Goal: Information Seeking & Learning: Compare options

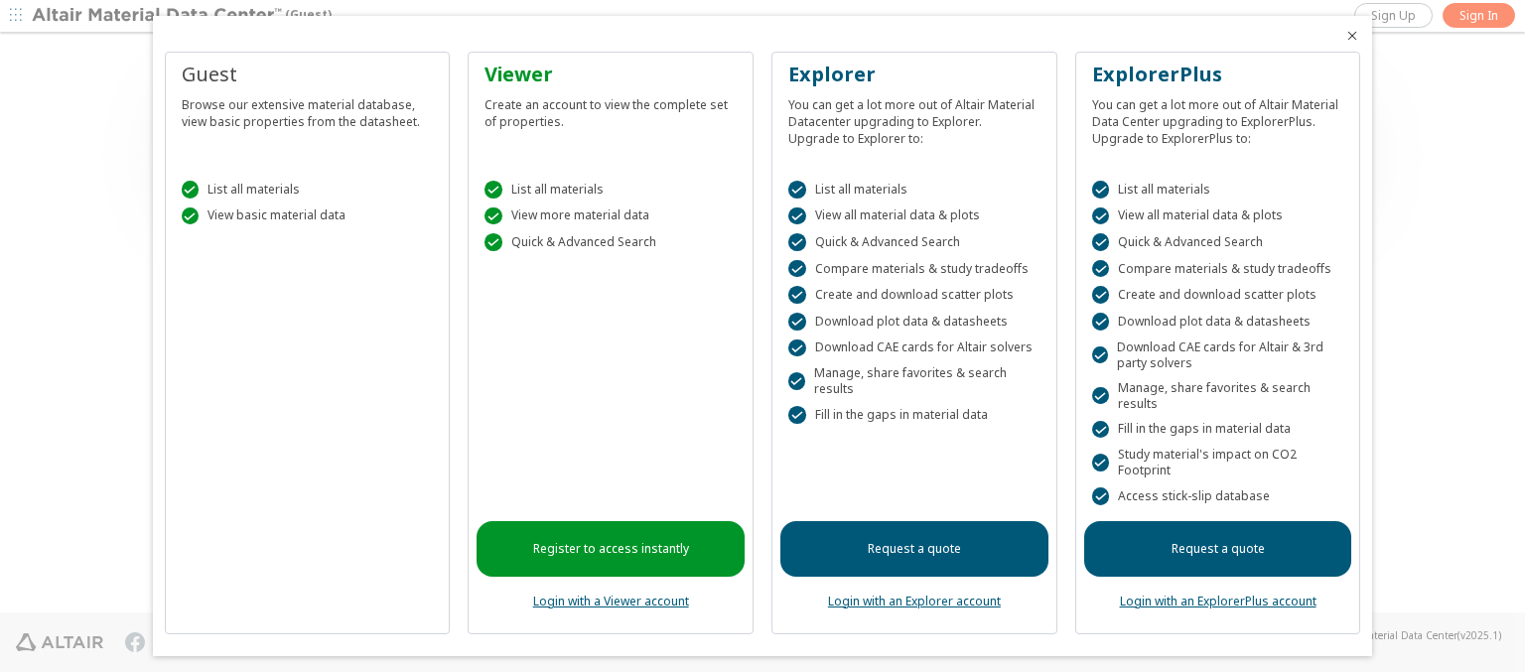
click at [1344, 36] on icon "Close" at bounding box center [1352, 36] width 16 height 16
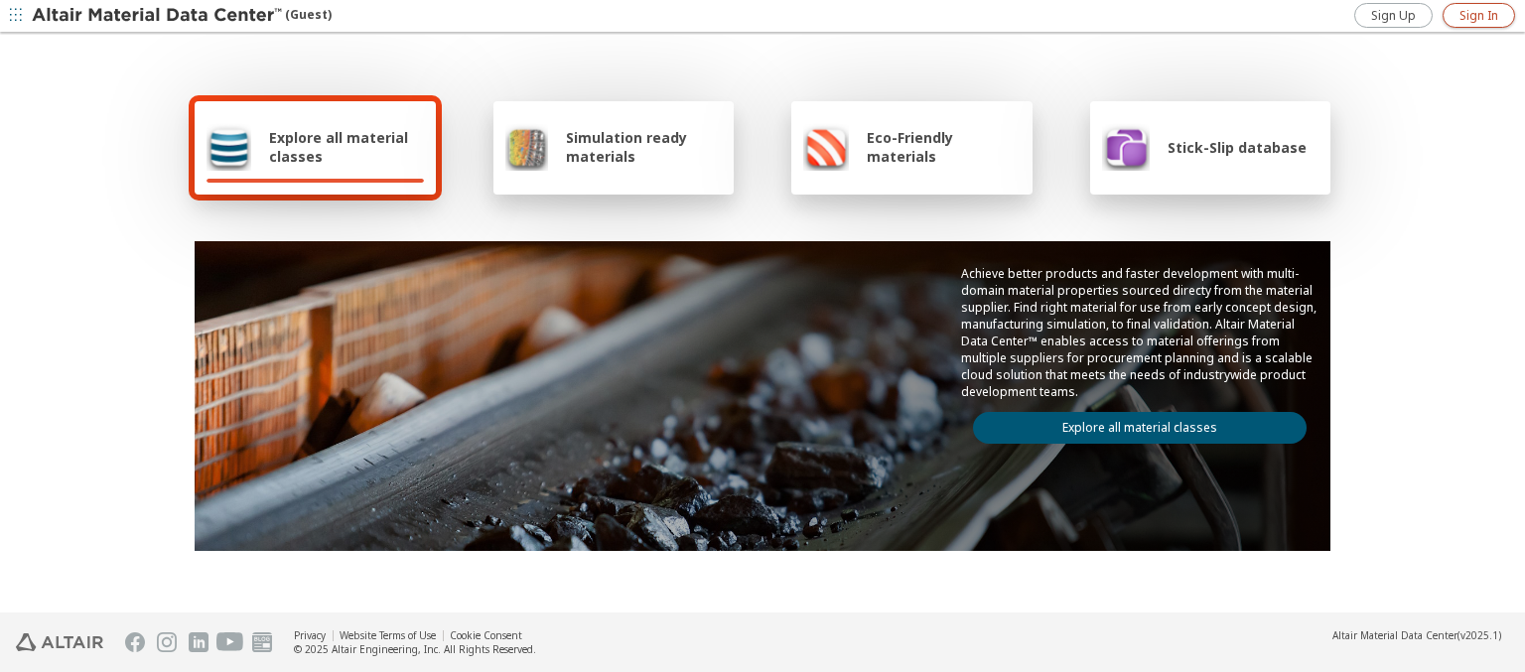
click at [1479, 15] on span "Sign In" at bounding box center [1479, 16] width 39 height 16
click at [339, 147] on span "Explore all material classes" at bounding box center [346, 147] width 155 height 38
click at [1132, 423] on link "Explore all material classes" at bounding box center [1140, 428] width 334 height 32
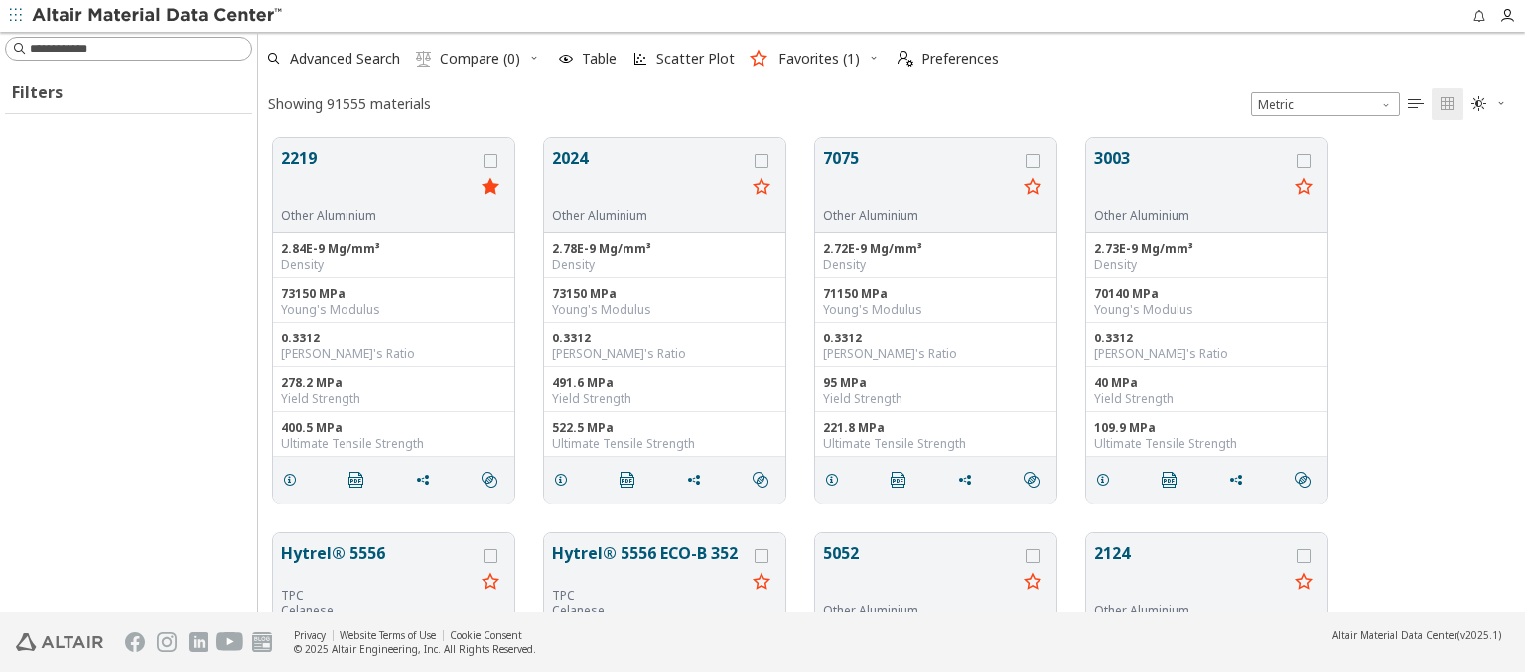
scroll to position [475, 1251]
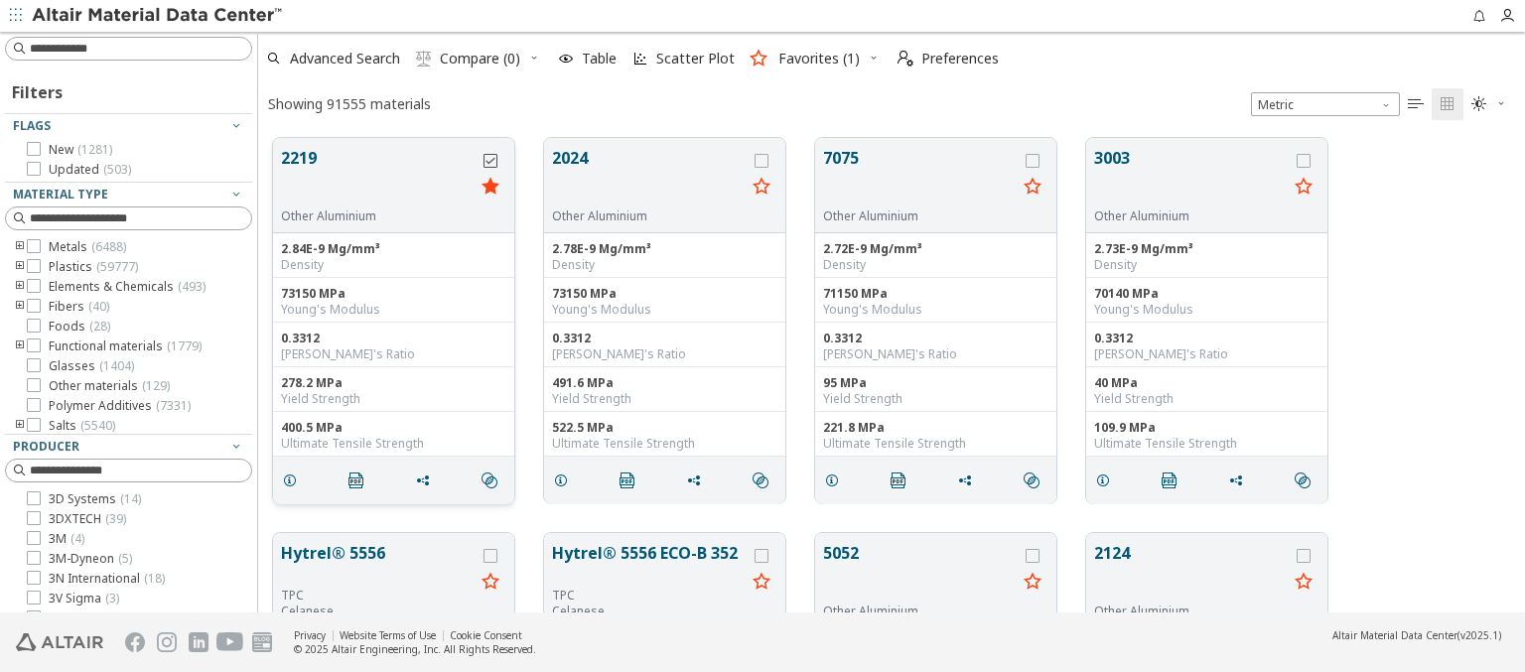
click at [493, 160] on icon "grid" at bounding box center [491, 161] width 14 height 14
click at [764, 160] on icon "grid" at bounding box center [762, 161] width 14 height 14
click at [481, 59] on span "Compare (2)" at bounding box center [480, 59] width 80 height 14
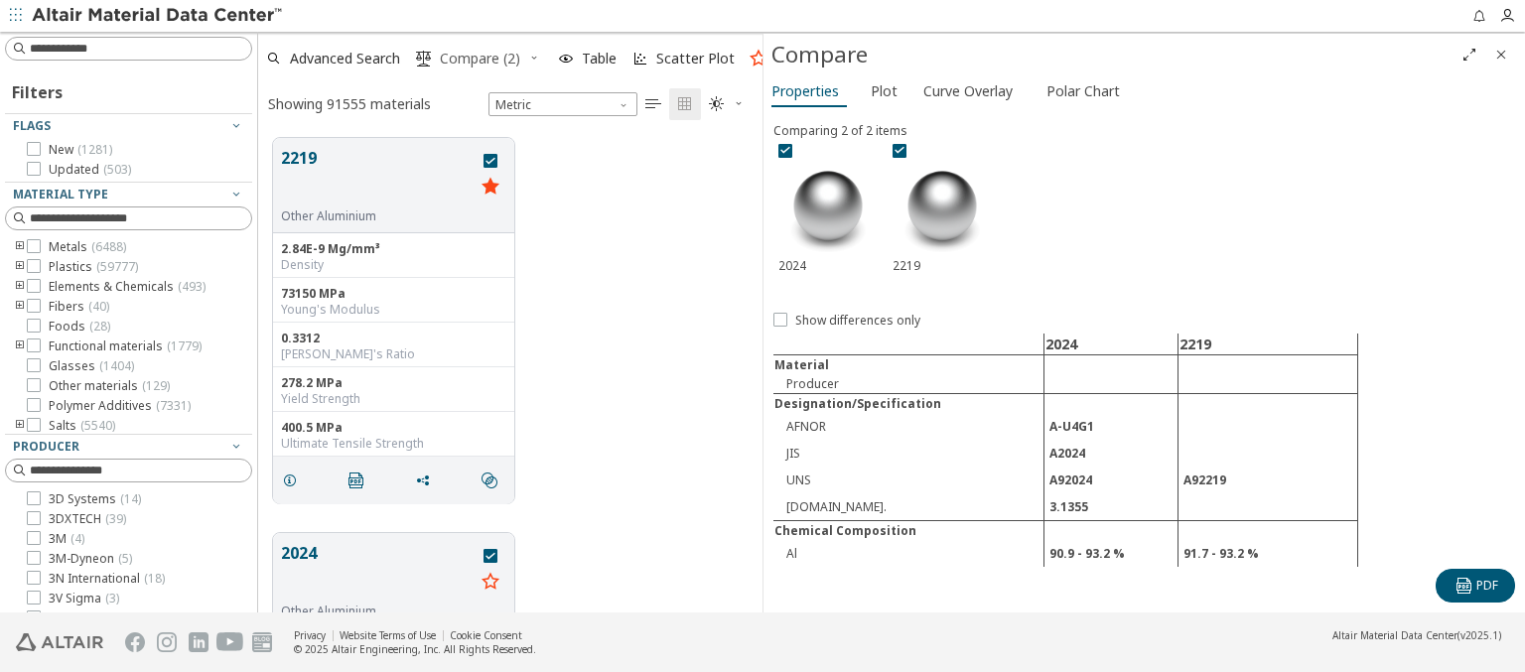
scroll to position [475, 489]
click at [967, 90] on span "Curve Overlay" at bounding box center [967, 91] width 89 height 32
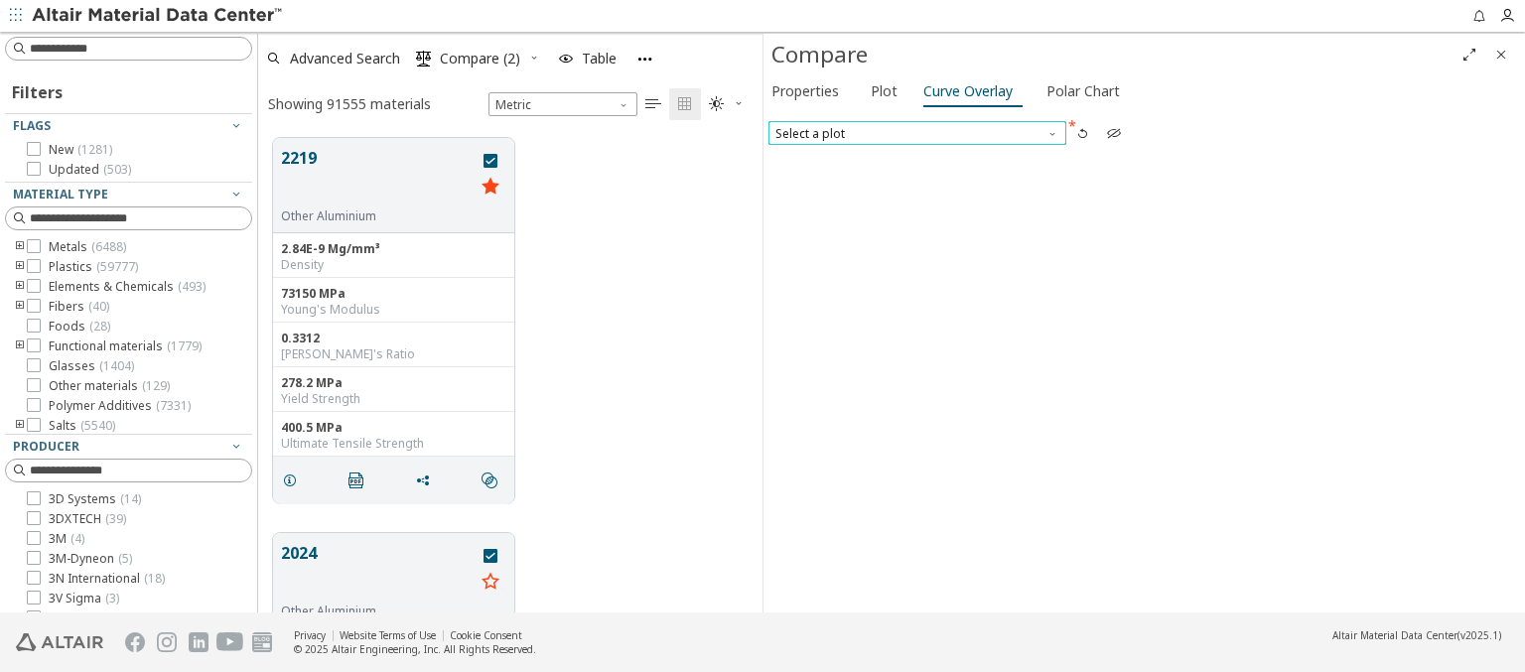
click at [917, 132] on span "Select a plot" at bounding box center [918, 133] width 298 height 24
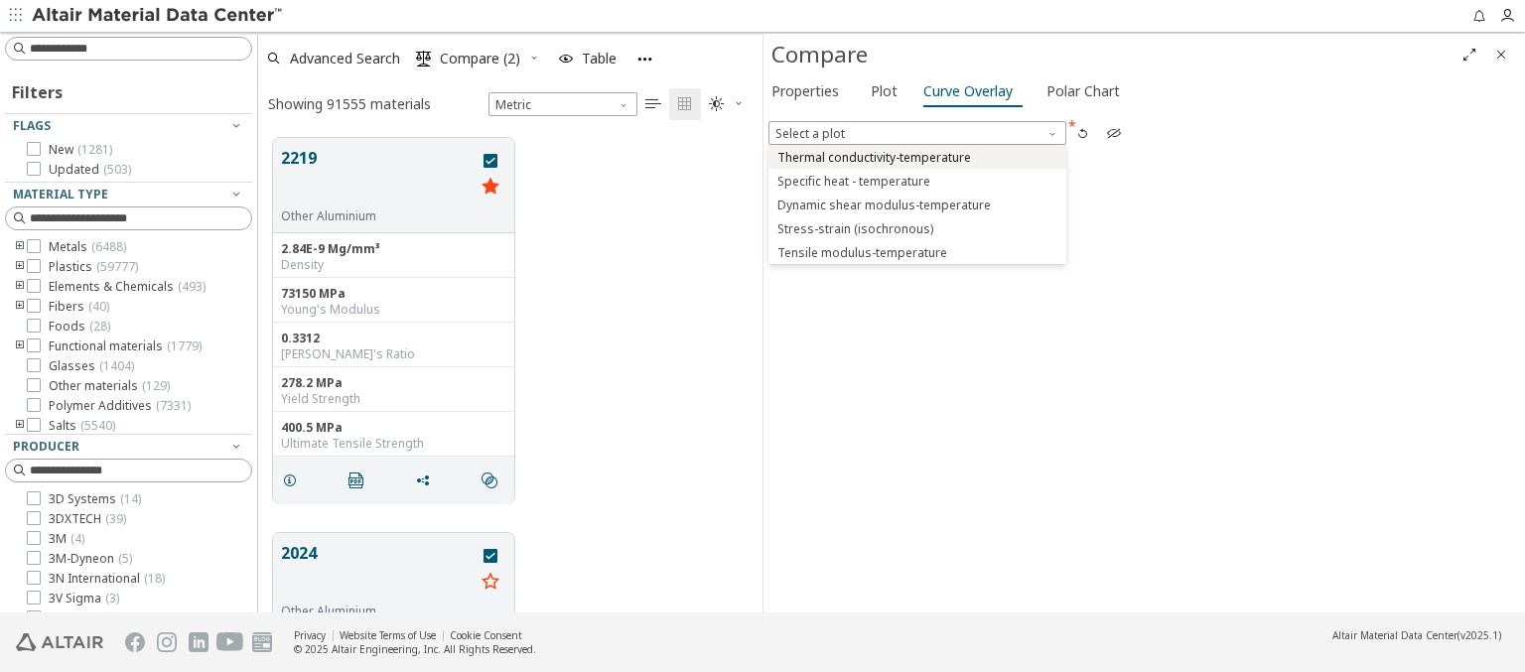
click at [917, 156] on span "Thermal conductivity-temperature" at bounding box center [874, 158] width 194 height 16
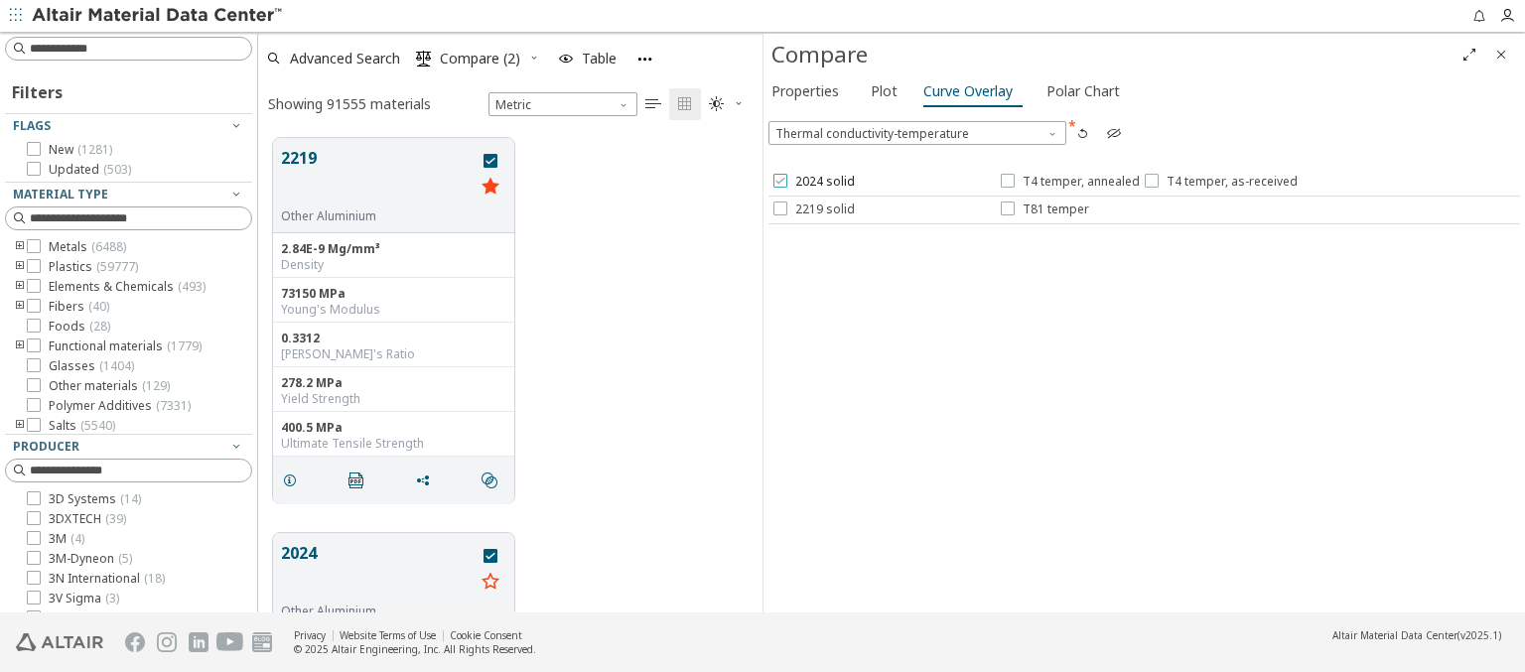
click at [812, 182] on span "2024 solid" at bounding box center [825, 182] width 60 height 16
click at [1068, 182] on span "T4 temper, annealed" at bounding box center [1081, 182] width 117 height 16
click at [1216, 182] on span "T4 temper, as-received" at bounding box center [1232, 182] width 131 height 16
click at [812, 209] on span "2219 solid" at bounding box center [825, 210] width 60 height 16
click at [1044, 209] on span "T81 temper" at bounding box center [1056, 210] width 67 height 16
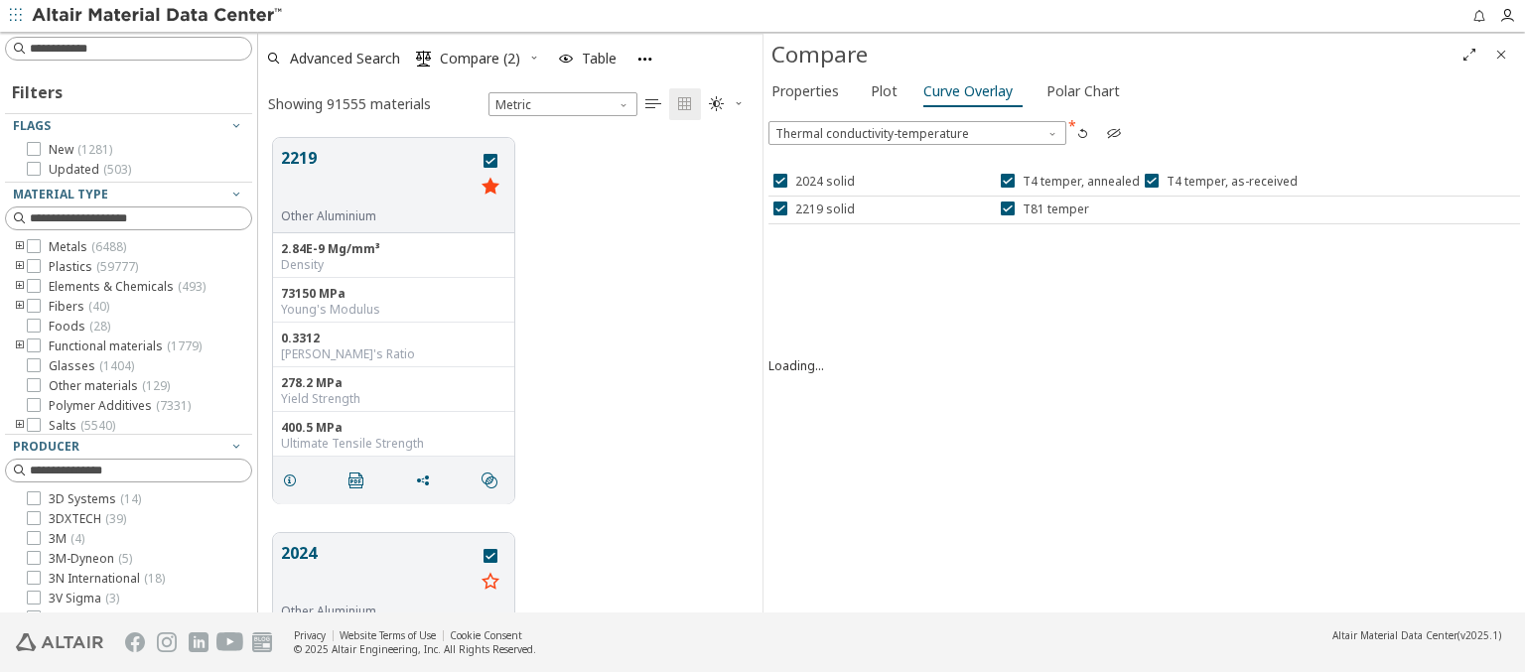
click at [1113, 132] on icon "button" at bounding box center [1114, 133] width 16 height 16
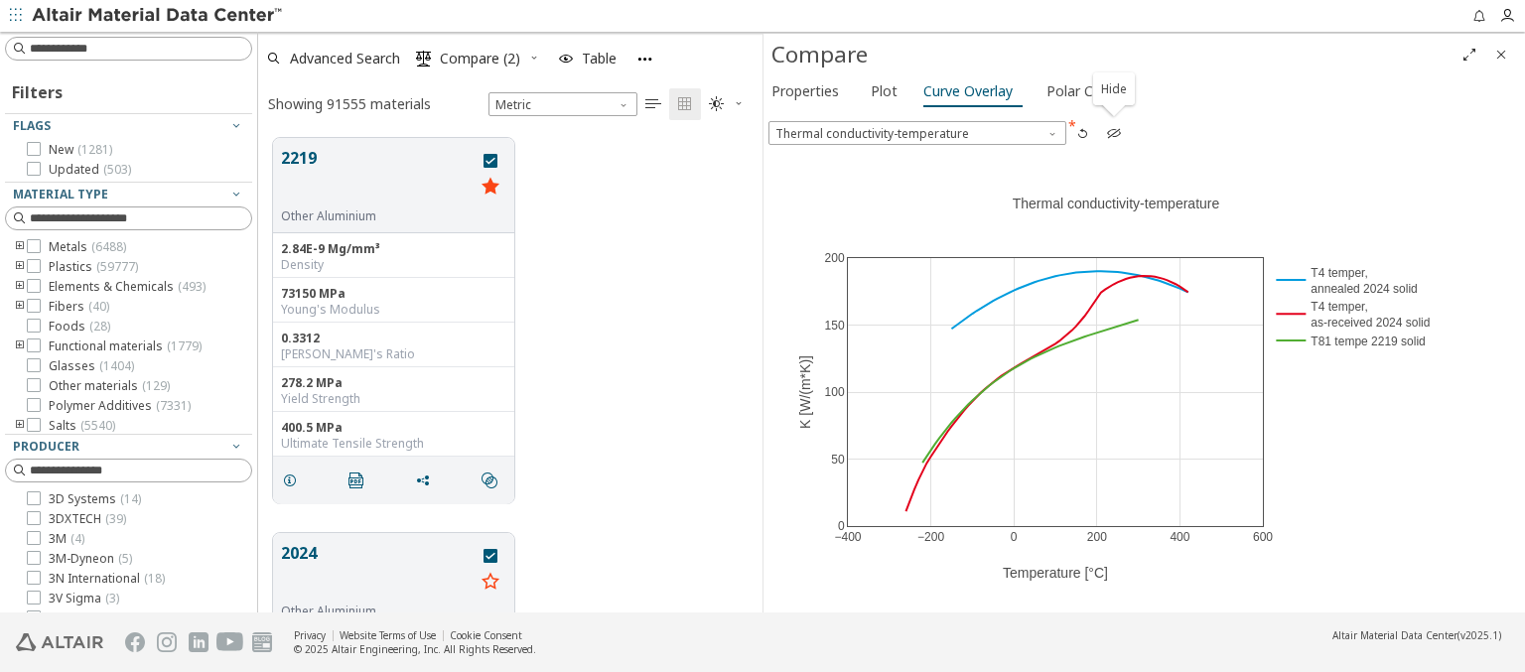
click at [1113, 132] on icon "button" at bounding box center [1114, 133] width 16 height 16
